Goal: Download file/media

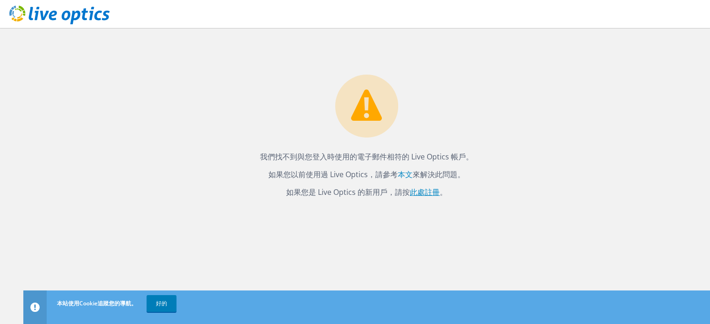
click at [429, 195] on font "此處註冊" at bounding box center [425, 192] width 30 height 10
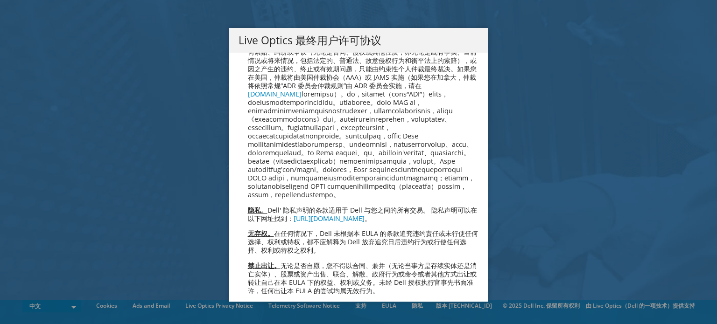
scroll to position [2151, 0]
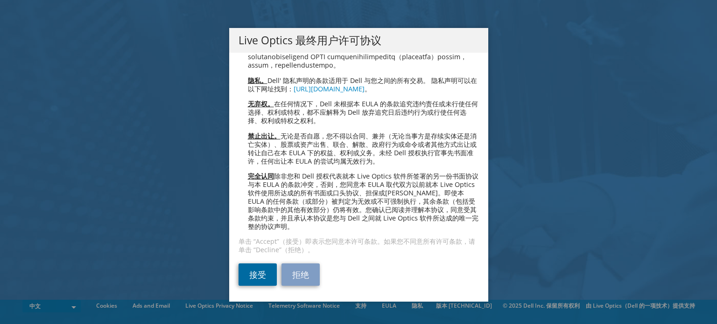
click at [240, 272] on link "接受" at bounding box center [257, 275] width 38 height 22
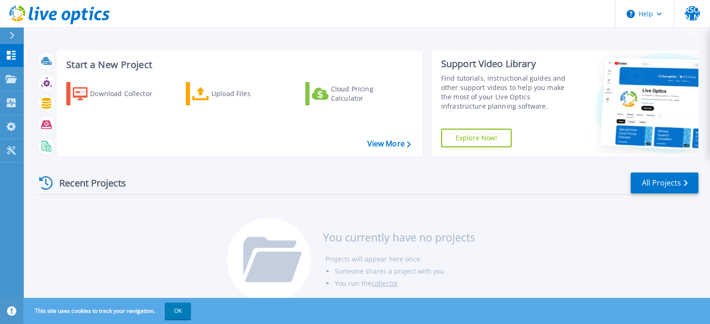
click at [7, 36] on button at bounding box center [11, 36] width 23 height 16
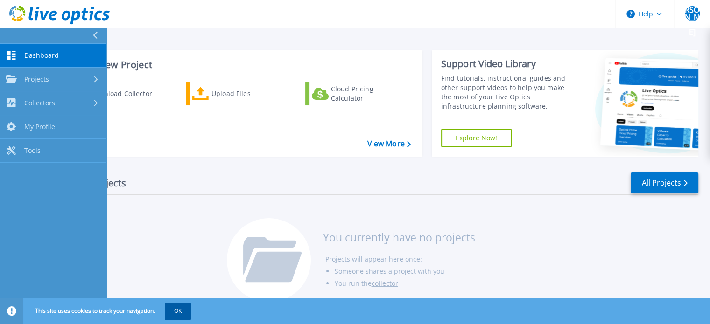
click at [169, 308] on button "OK" at bounding box center [178, 311] width 26 height 17
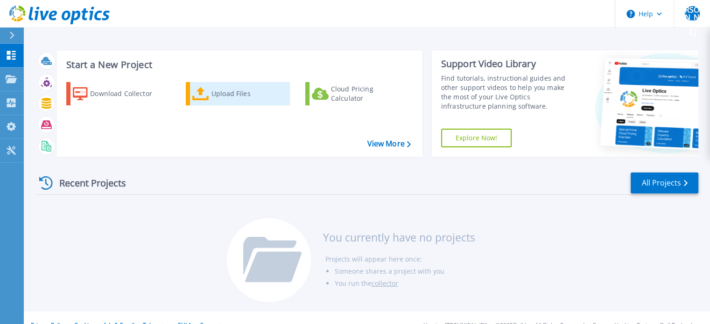
click at [249, 104] on link "Upload Files" at bounding box center [238, 93] width 104 height 23
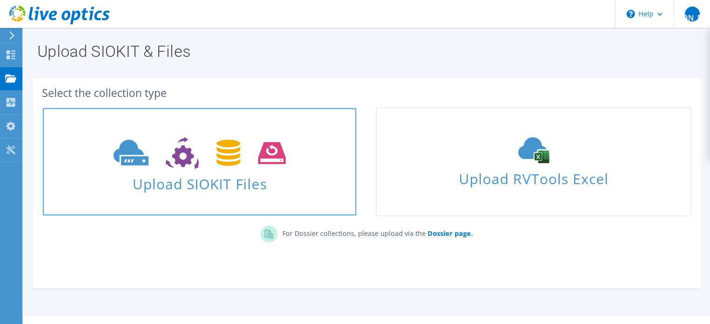
click at [300, 173] on span "Upload SIOKIT Files" at bounding box center [199, 181] width 313 height 20
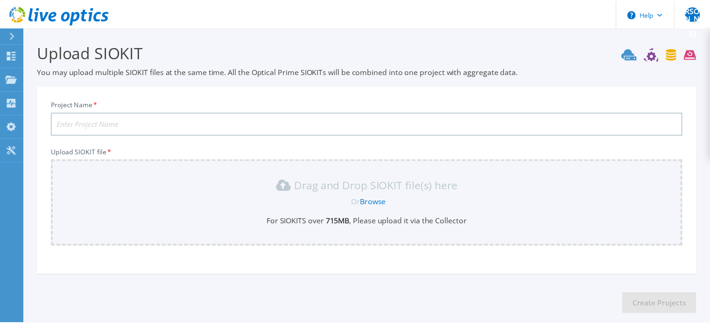
scroll to position [47, 0]
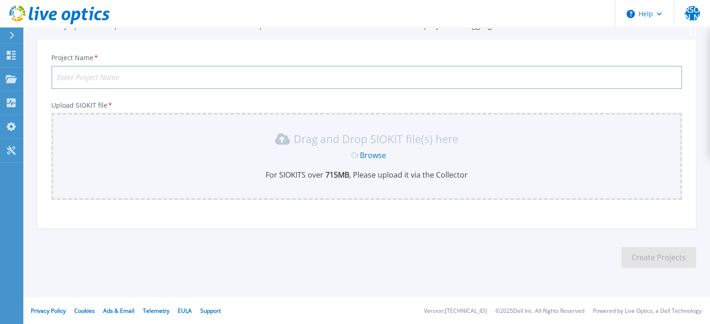
click at [375, 156] on link "Browse" at bounding box center [373, 155] width 26 height 10
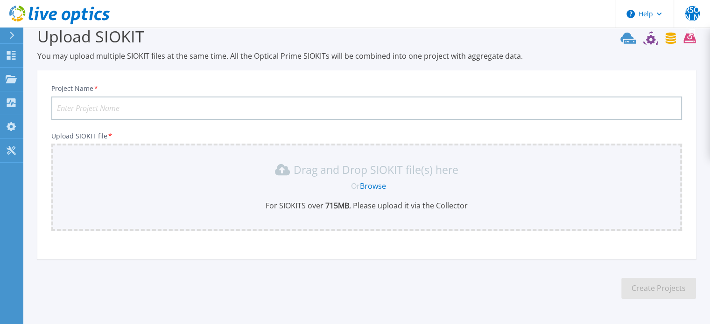
scroll to position [0, 0]
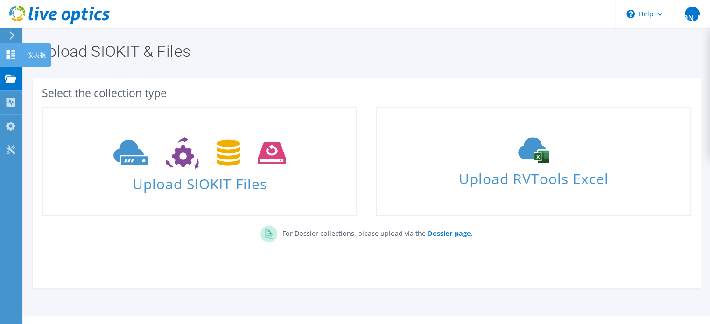
click at [14, 53] on use at bounding box center [11, 54] width 9 height 9
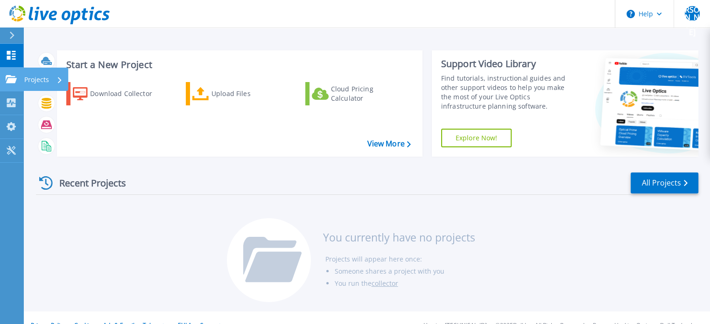
click at [4, 70] on link "Projects Projects" at bounding box center [11, 80] width 23 height 24
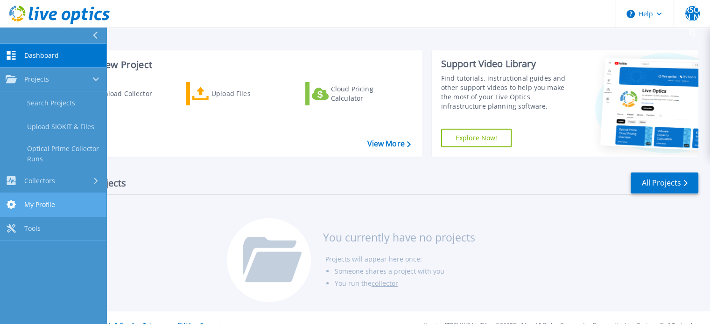
click at [45, 214] on link "My Profile My Profile" at bounding box center [53, 205] width 106 height 24
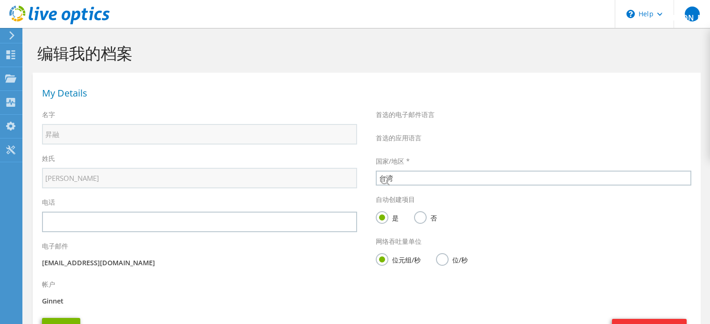
select select "220"
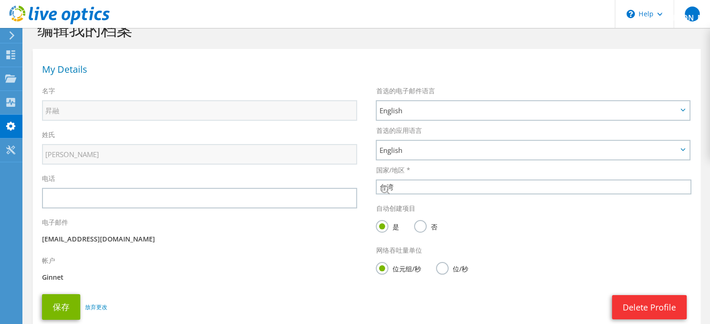
scroll to position [89, 0]
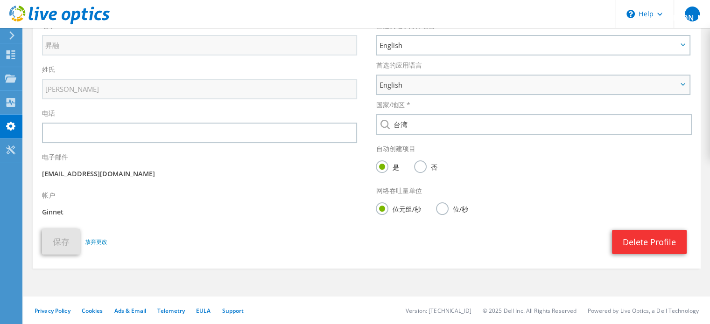
click at [426, 84] on span "English" at bounding box center [528, 84] width 298 height 11
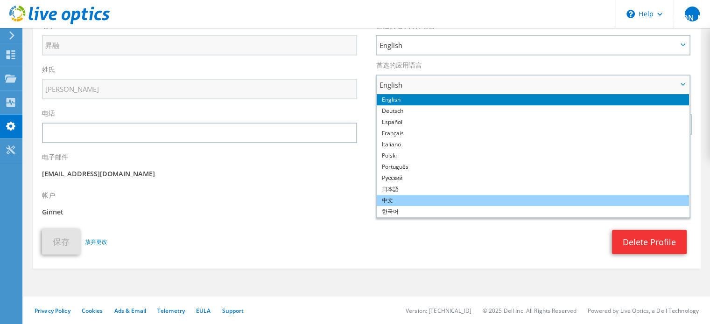
click at [412, 198] on li "中文" at bounding box center [532, 200] width 312 height 11
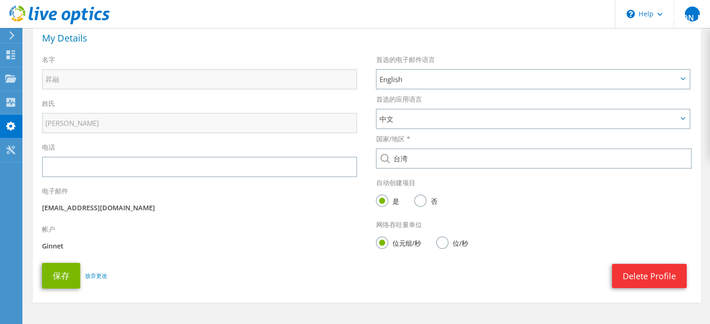
scroll to position [42, 0]
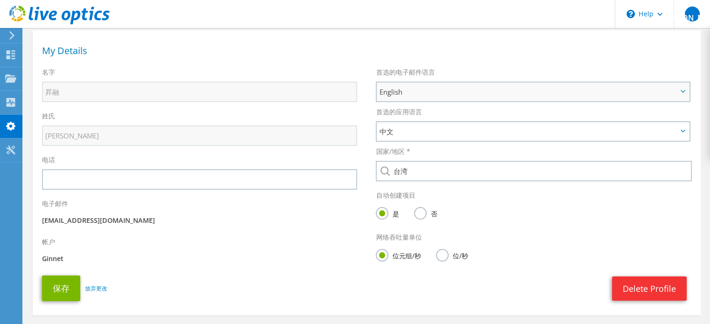
click at [427, 91] on span "English" at bounding box center [528, 91] width 298 height 11
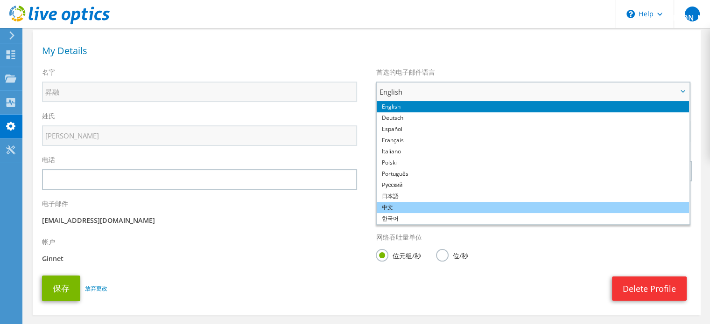
click at [403, 205] on li "中文" at bounding box center [532, 207] width 312 height 11
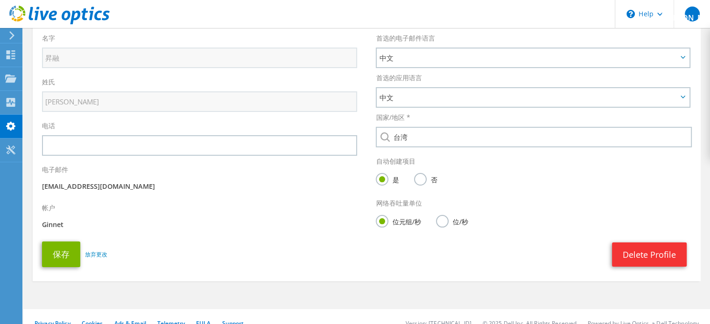
scroll to position [89, 0]
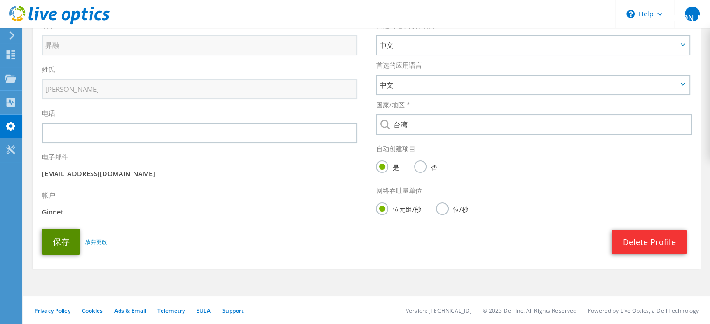
click at [64, 238] on button "保存" at bounding box center [61, 242] width 38 height 26
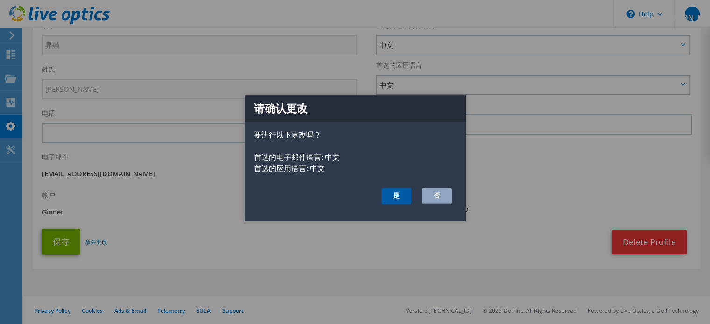
click at [397, 191] on button "是" at bounding box center [396, 196] width 30 height 16
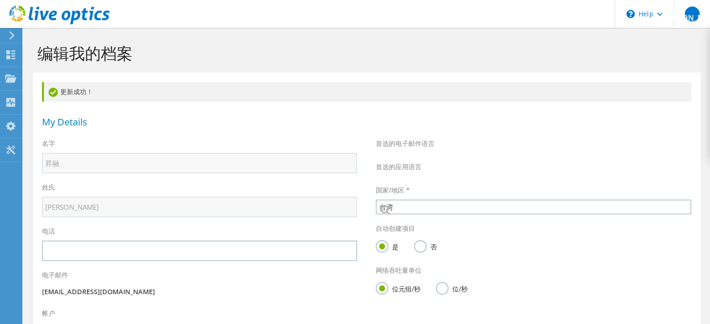
select select "220"
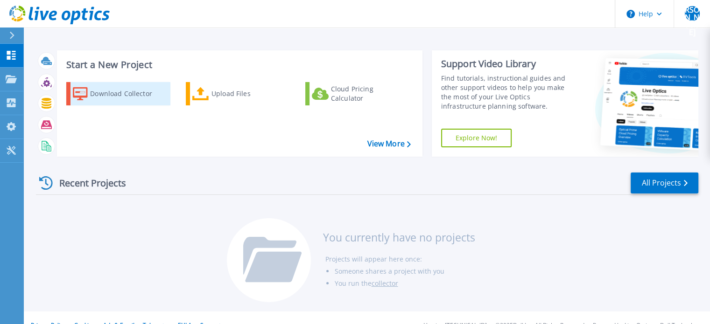
click at [132, 97] on div "Download Collector" at bounding box center [127, 93] width 75 height 19
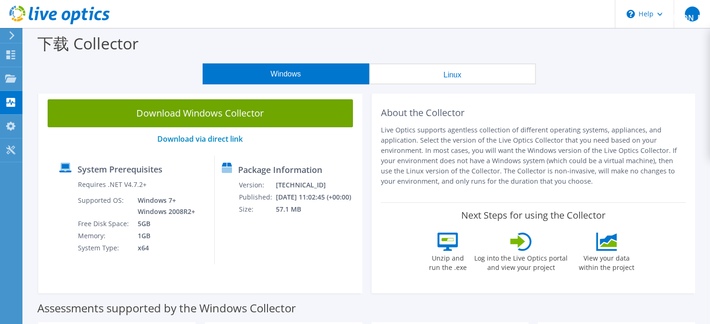
click at [70, 18] on icon at bounding box center [59, 15] width 100 height 19
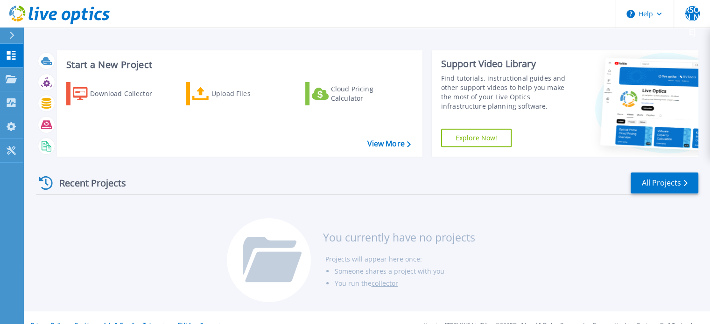
click at [15, 37] on div at bounding box center [15, 36] width 15 height 16
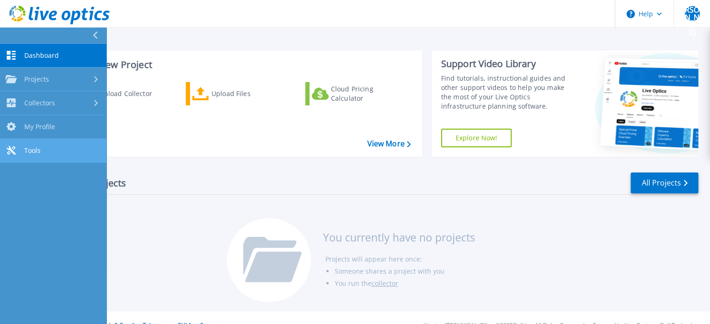
click at [0, 146] on link "Tools Tools" at bounding box center [53, 151] width 106 height 24
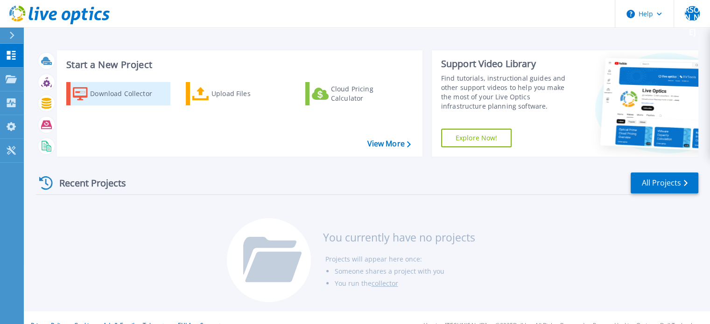
click at [141, 104] on link "Download Collector" at bounding box center [118, 93] width 104 height 23
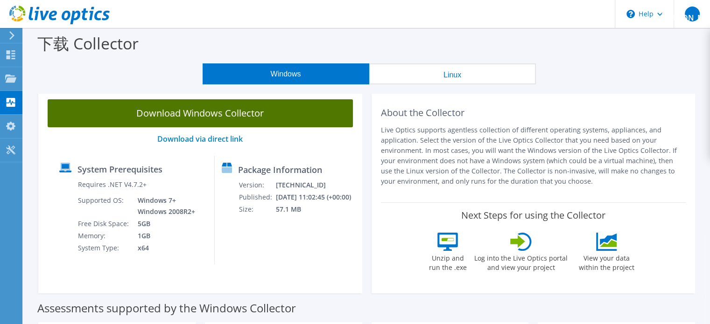
click at [275, 109] on link "Download Windows Collector" at bounding box center [200, 113] width 305 height 28
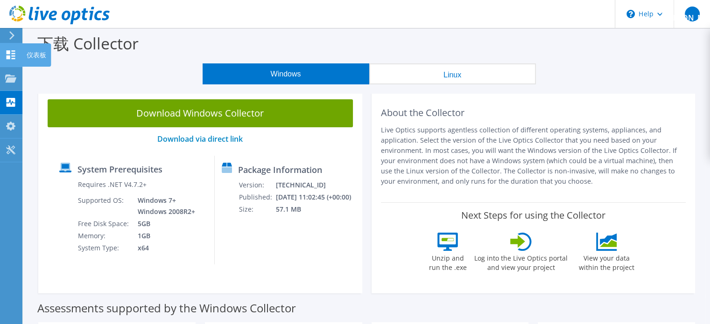
click at [11, 50] on icon at bounding box center [10, 54] width 11 height 9
